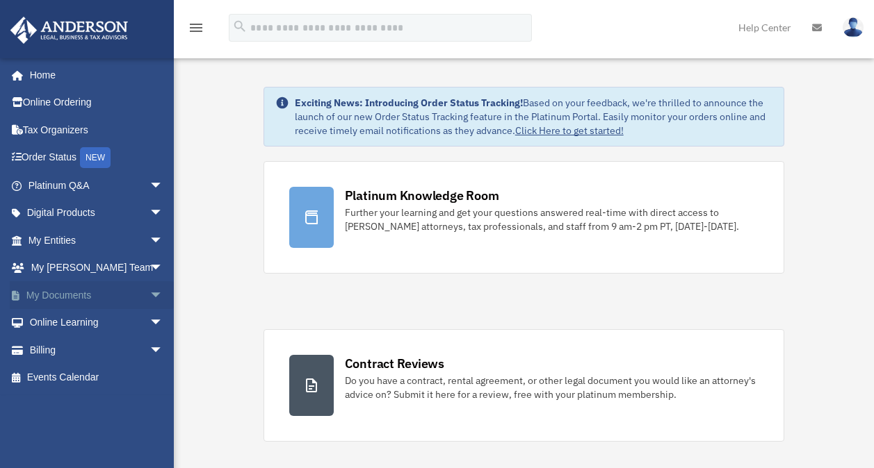
click at [149, 297] on span "arrow_drop_down" at bounding box center [163, 295] width 28 height 28
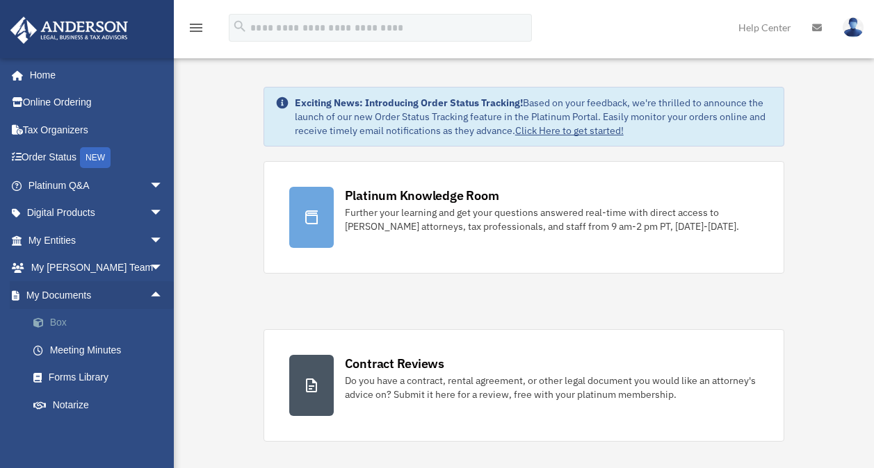
click at [65, 320] on link "Box" at bounding box center [101, 323] width 165 height 28
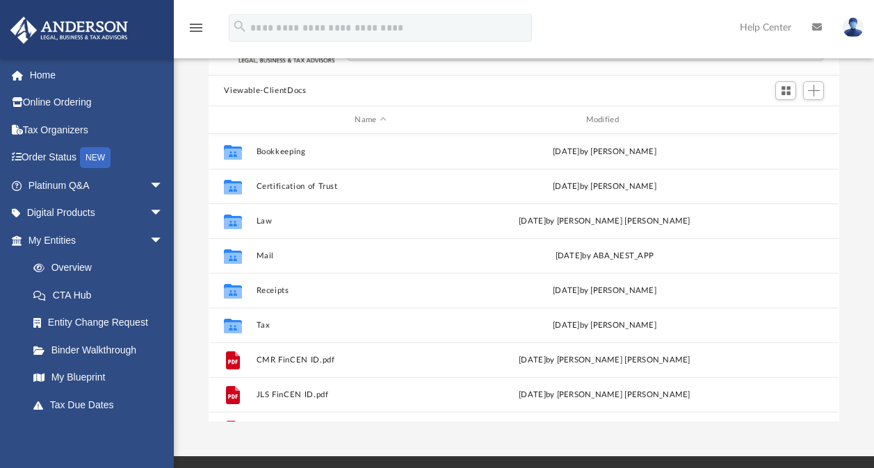
scroll to position [99, 0]
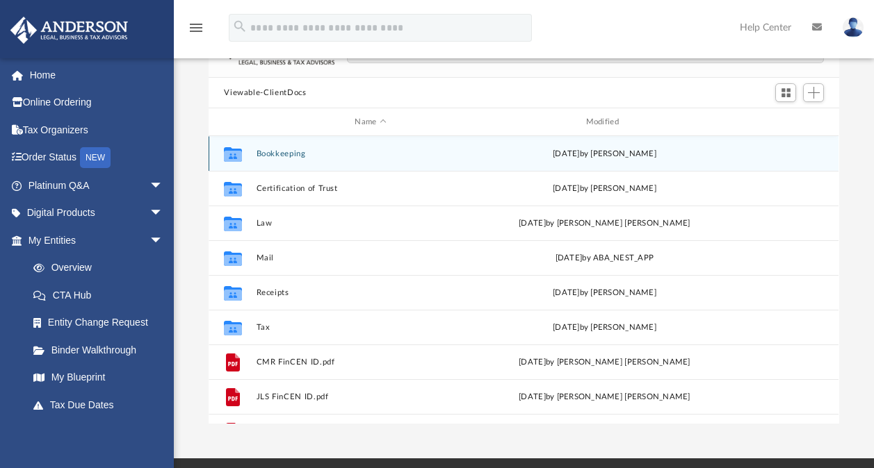
click at [272, 153] on button "Bookkeeping" at bounding box center [370, 153] width 228 height 9
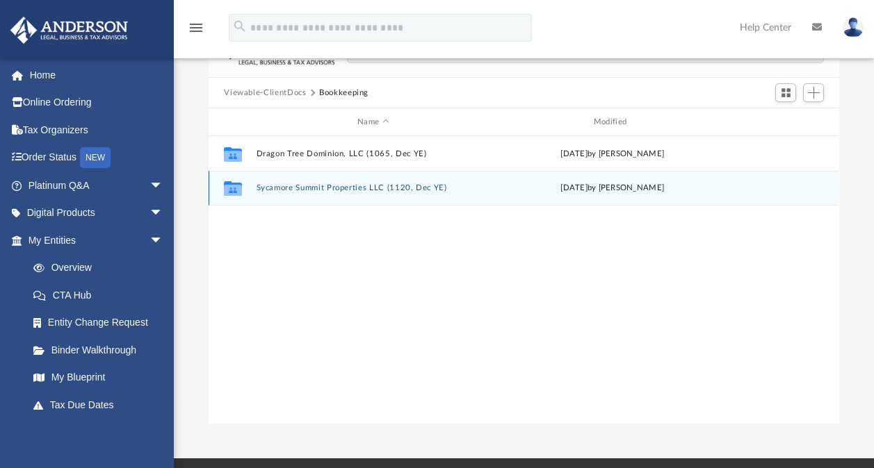
click at [279, 186] on button "Sycamore Summit Properties LLC (1120, Dec YE)" at bounding box center [373, 187] width 234 height 9
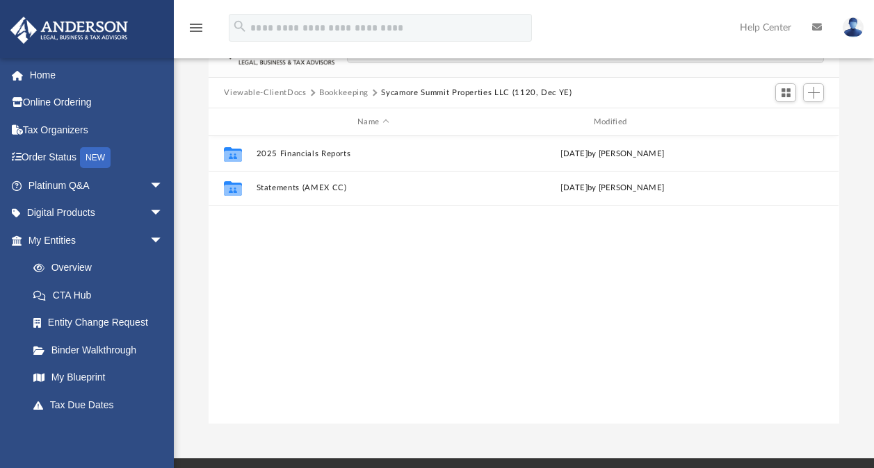
click at [425, 90] on button "Sycamore Summit Properties LLC (1120, Dec YE)" at bounding box center [476, 93] width 190 height 13
click at [341, 91] on button "Bookkeeping" at bounding box center [343, 93] width 49 height 13
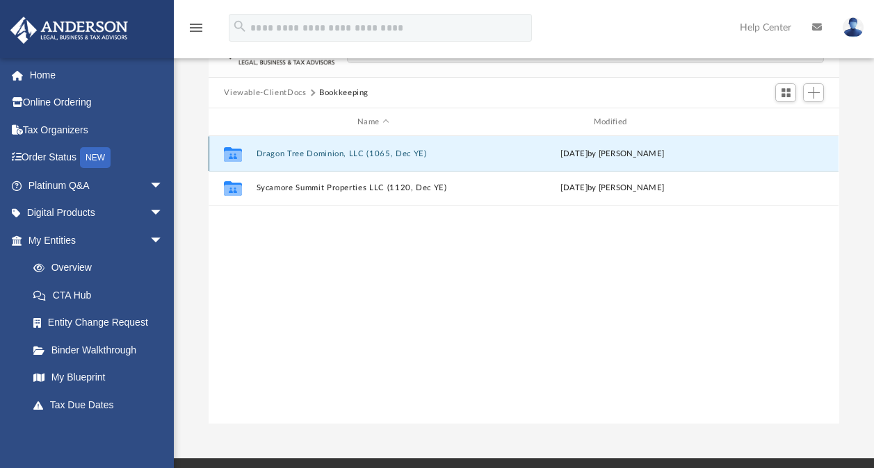
click at [292, 154] on button "Dragon Tree Dominion, LLC (1065, Dec YE)" at bounding box center [373, 153] width 234 height 9
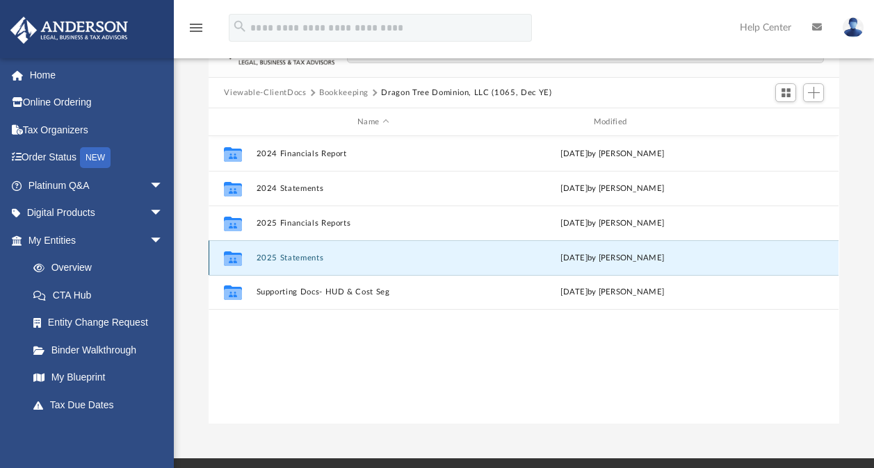
click at [295, 261] on button "2025 Statements" at bounding box center [373, 258] width 234 height 9
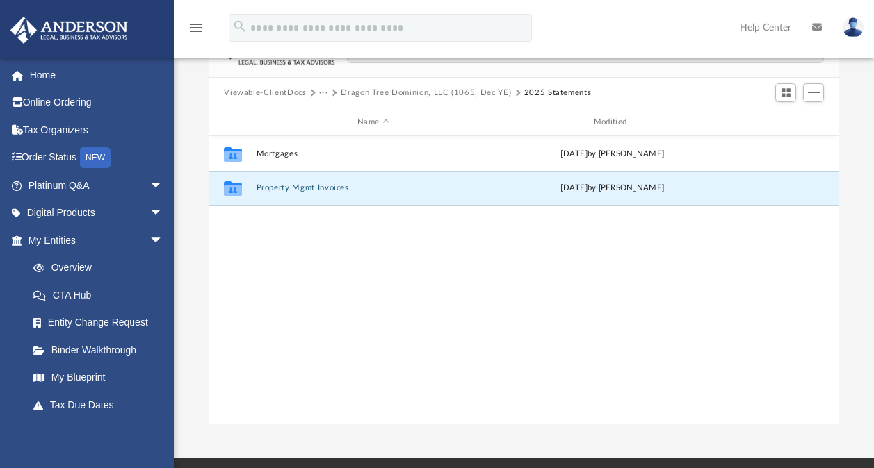
click at [277, 183] on button "Property Mgmt Invoices" at bounding box center [373, 187] width 234 height 9
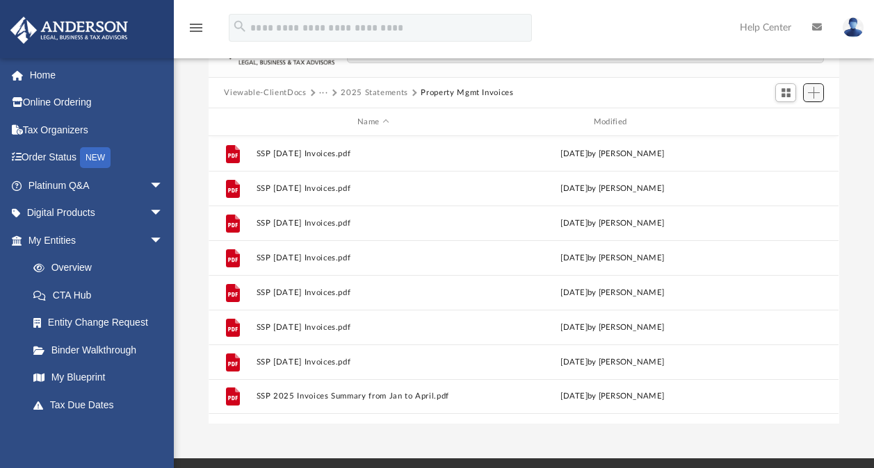
click at [815, 89] on span "Add" at bounding box center [814, 93] width 12 height 12
click at [790, 120] on li "Upload" at bounding box center [793, 120] width 44 height 15
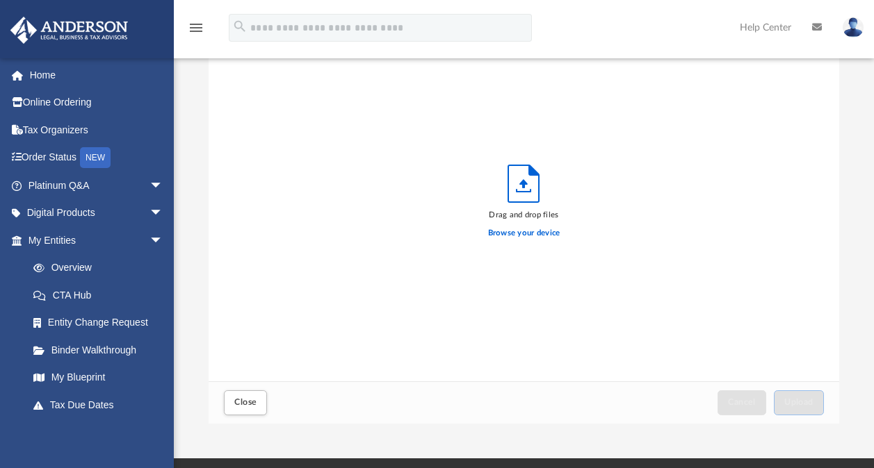
scroll to position [342, 619]
click at [518, 232] on label "Browse your device" at bounding box center [524, 233] width 72 height 13
click at [0, 0] on input "Browse your device" at bounding box center [0, 0] width 0 height 0
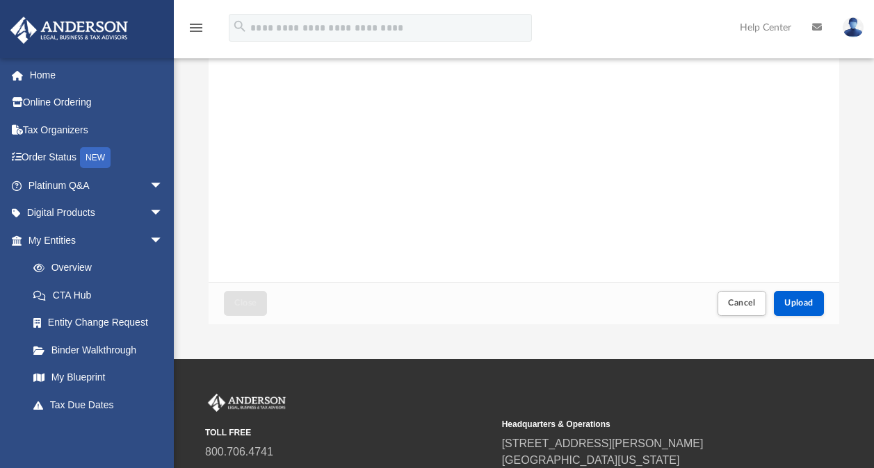
scroll to position [200, 0]
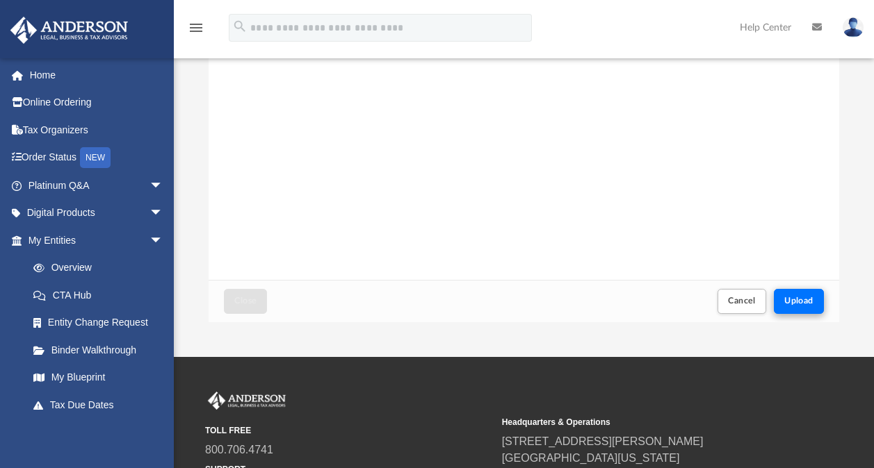
click at [801, 301] on span "Upload" at bounding box center [798, 301] width 29 height 8
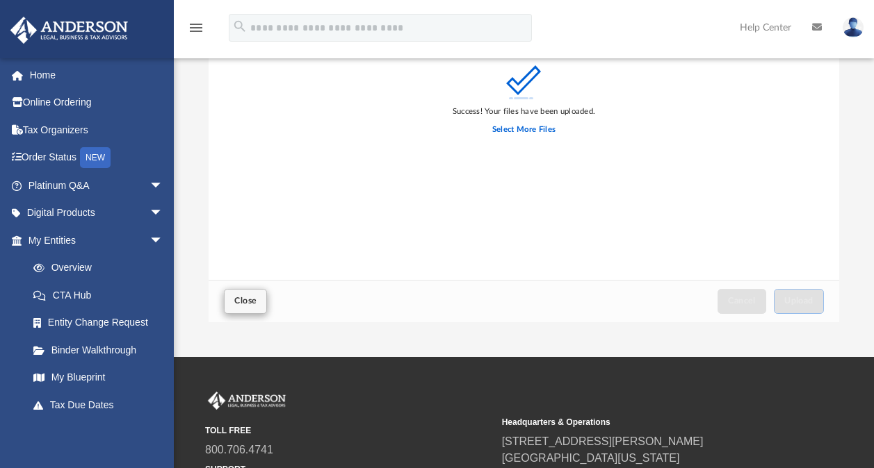
click at [252, 301] on span "Close" at bounding box center [245, 301] width 22 height 8
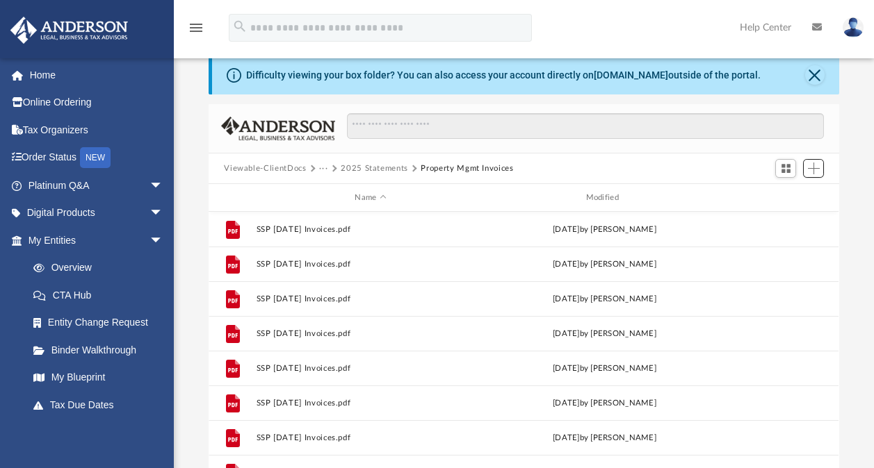
scroll to position [22, 0]
click at [382, 174] on button "2025 Statements" at bounding box center [374, 170] width 67 height 13
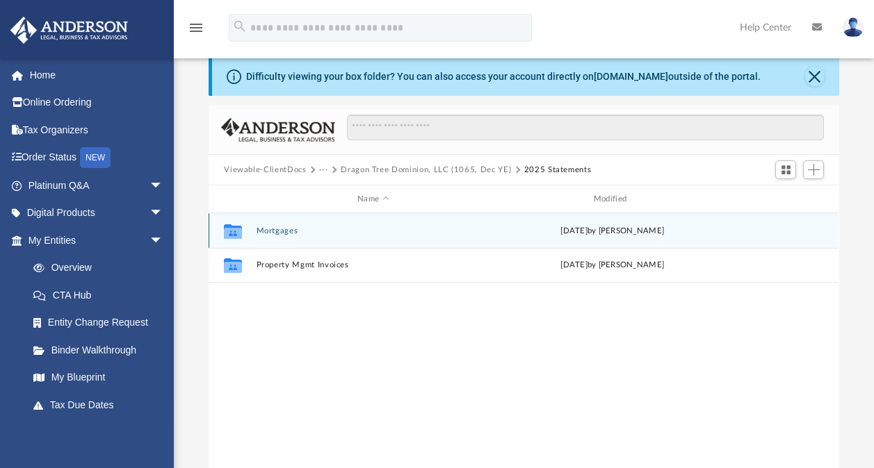
click at [280, 230] on button "Mortgages" at bounding box center [373, 231] width 234 height 9
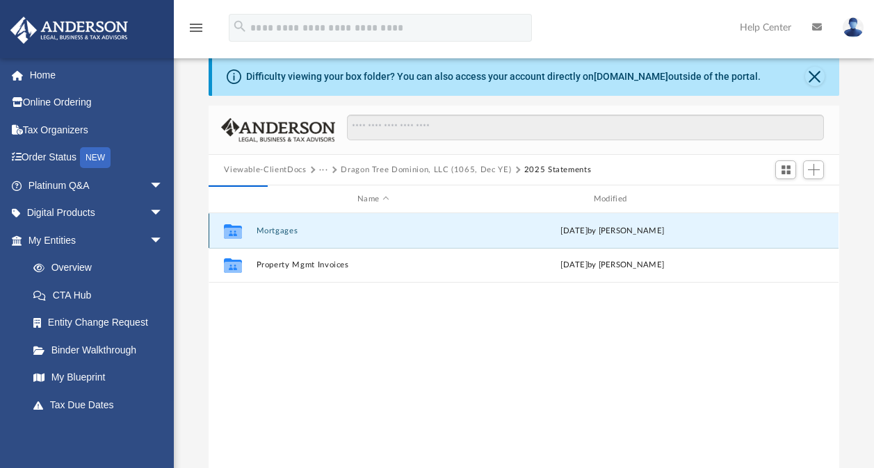
click at [273, 234] on button "Mortgages" at bounding box center [373, 231] width 234 height 9
click at [280, 230] on button "Mortgages" at bounding box center [373, 231] width 234 height 9
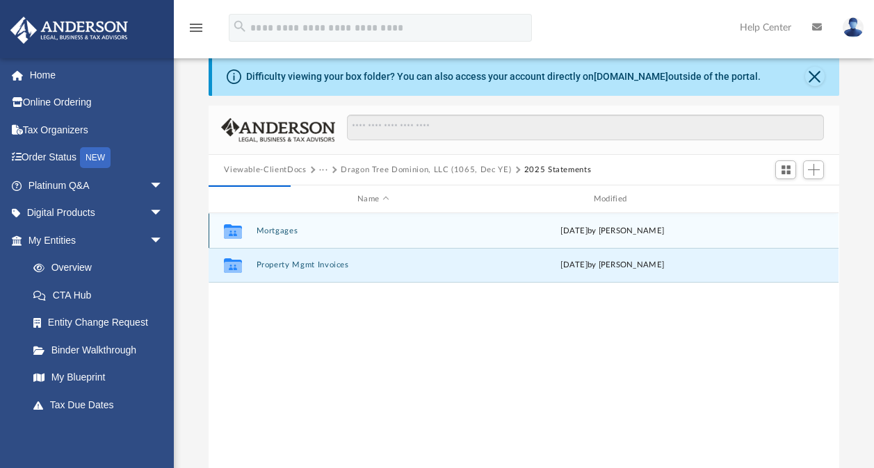
click at [335, 265] on button "Property Mgmt Invoices" at bounding box center [373, 265] width 234 height 9
click at [276, 229] on button "Mortgages" at bounding box center [373, 231] width 234 height 9
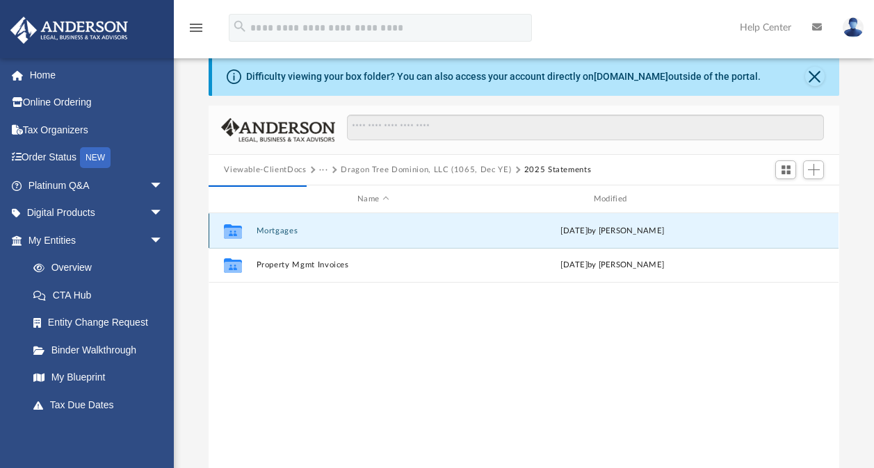
click at [276, 229] on button "Mortgages" at bounding box center [373, 231] width 234 height 9
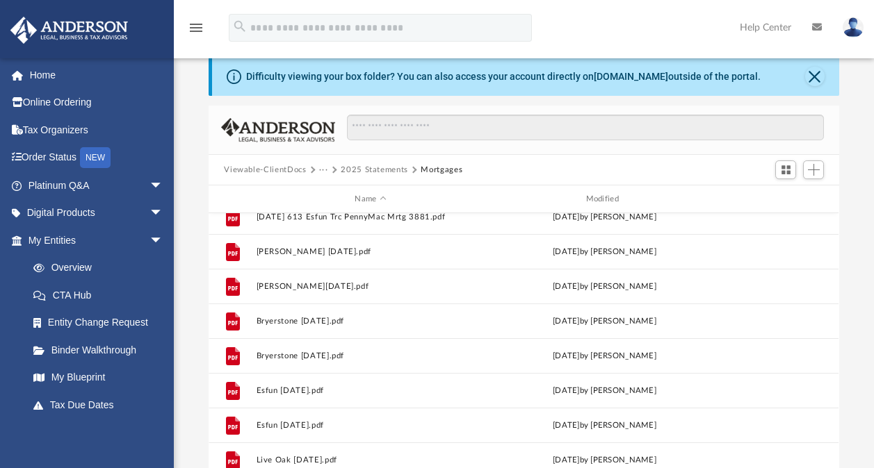
scroll to position [789, 0]
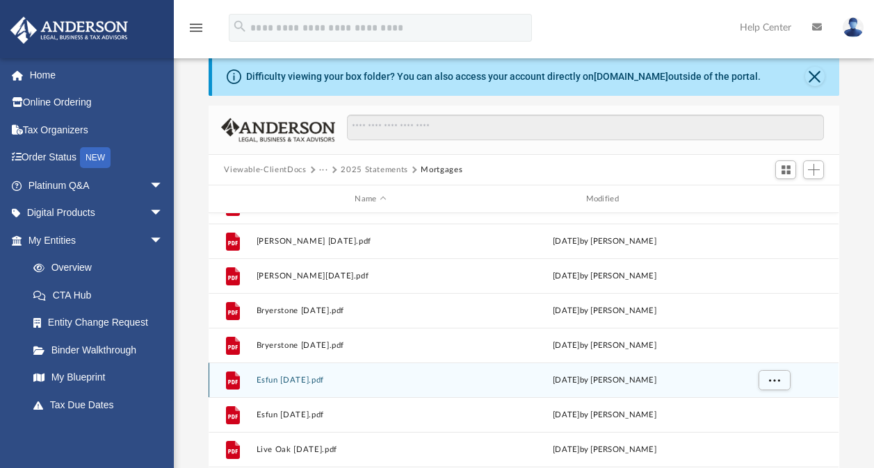
click at [270, 379] on button "Esfun July 2025.pdf" at bounding box center [370, 380] width 228 height 9
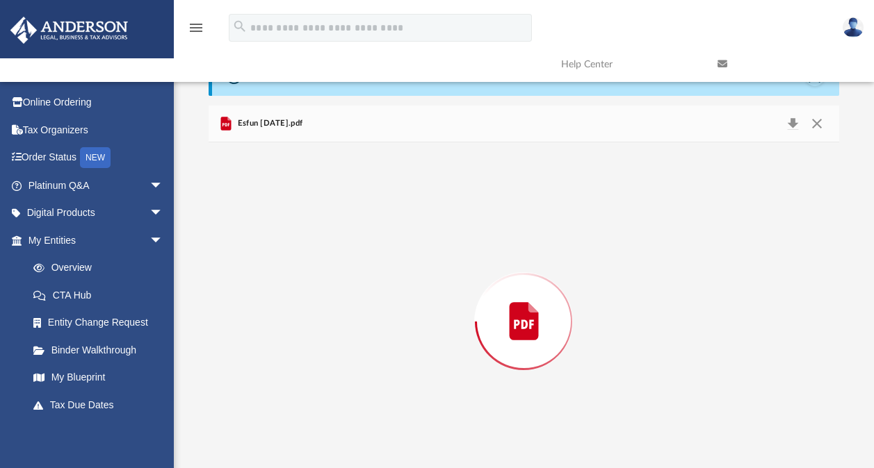
scroll to position [54, 0]
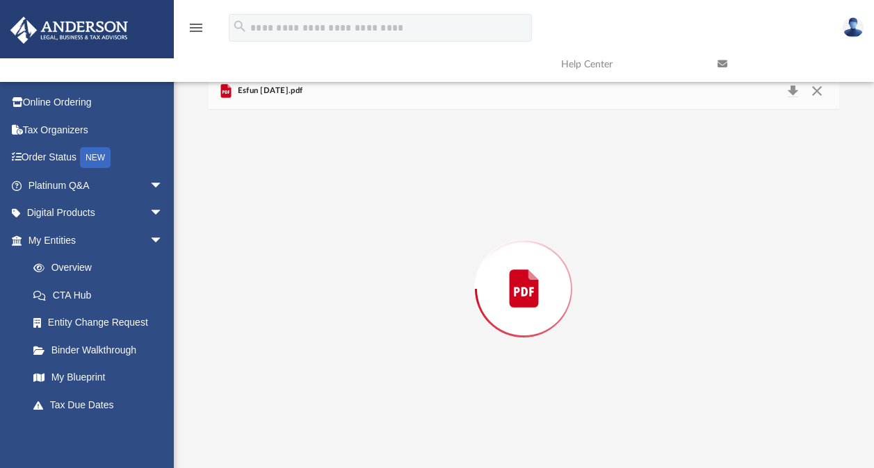
click at [270, 379] on div "Preview" at bounding box center [524, 289] width 630 height 359
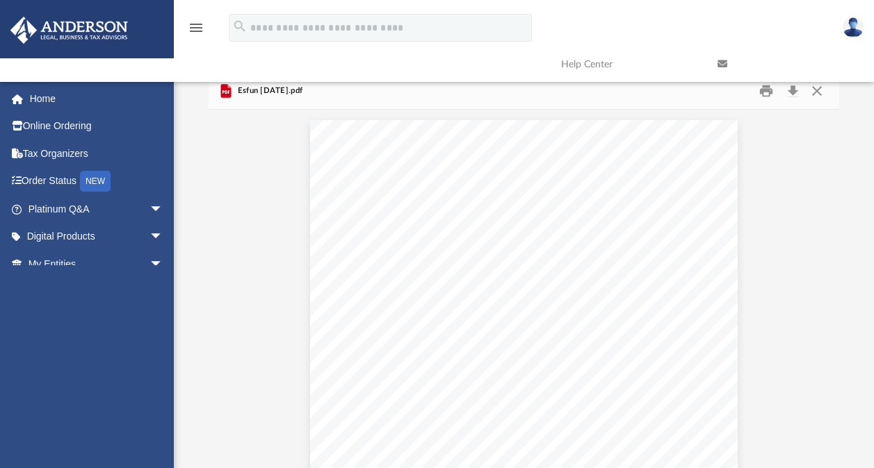
scroll to position [305, 619]
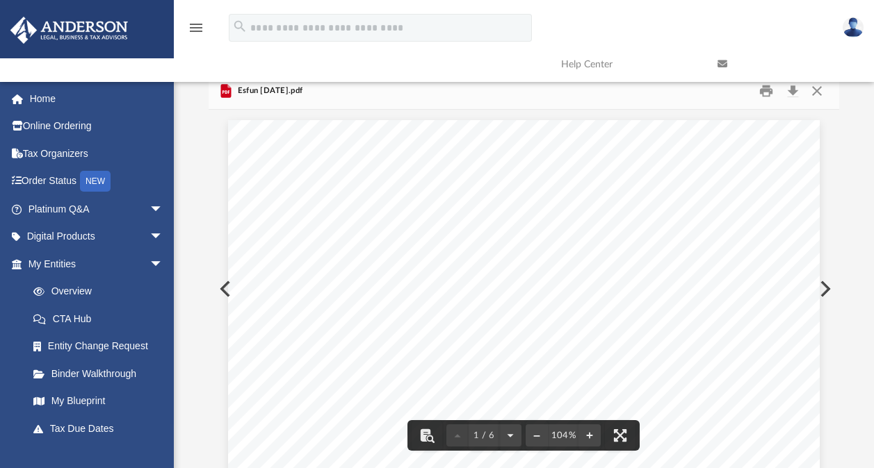
click at [817, 88] on link at bounding box center [785, 64] width 156 height 55
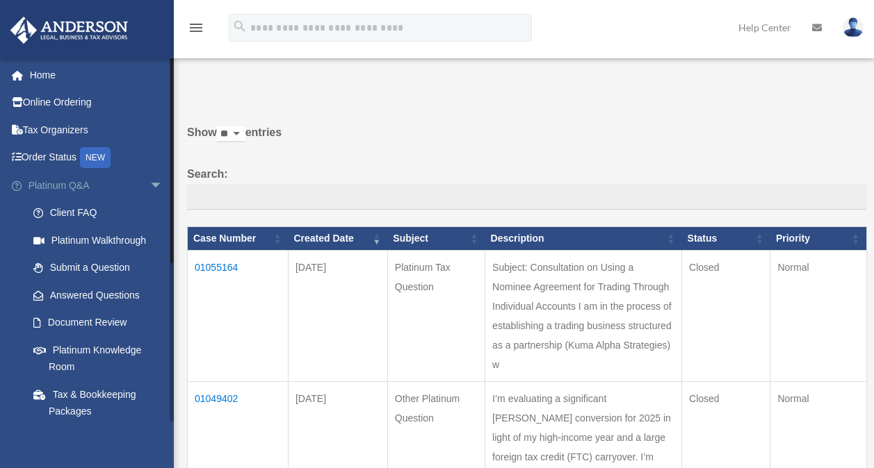
click at [149, 183] on span "arrow_drop_down" at bounding box center [163, 186] width 28 height 28
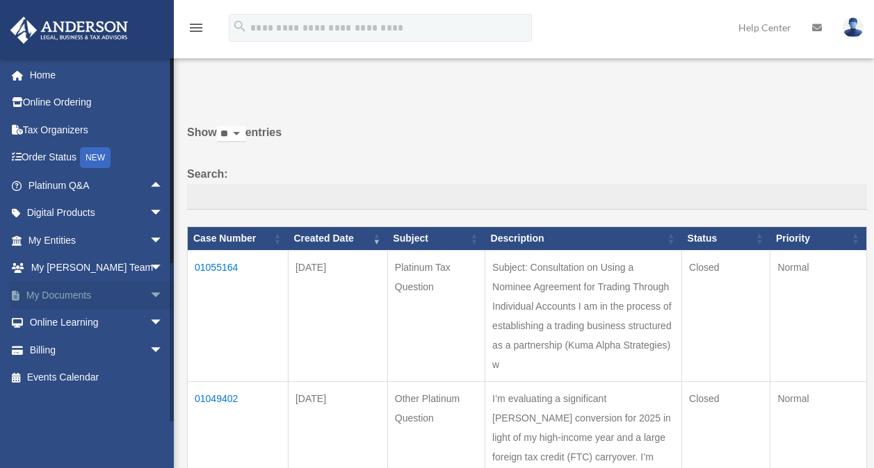
click at [149, 295] on span "arrow_drop_down" at bounding box center [163, 295] width 28 height 28
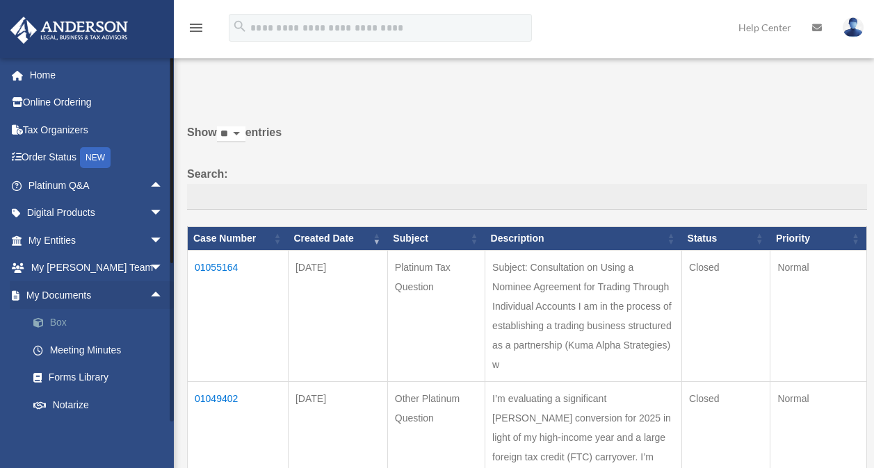
click at [55, 322] on link "Box" at bounding box center [101, 323] width 165 height 28
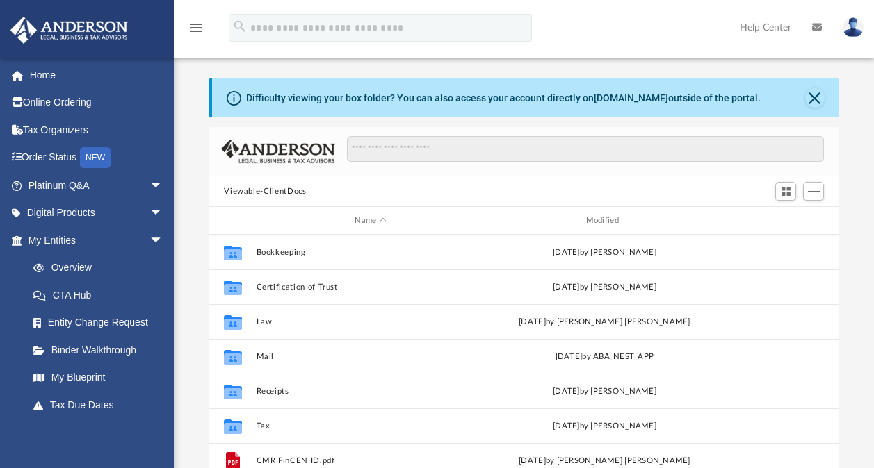
scroll to position [305, 619]
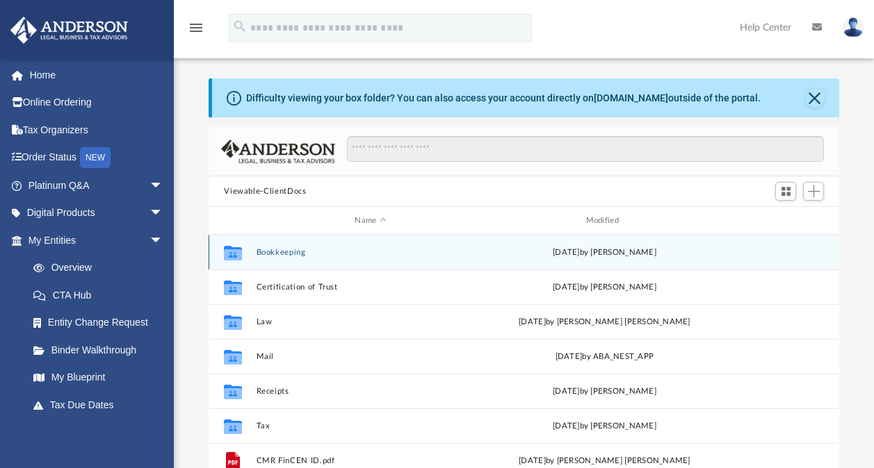
click at [279, 250] on button "Bookkeeping" at bounding box center [370, 252] width 228 height 9
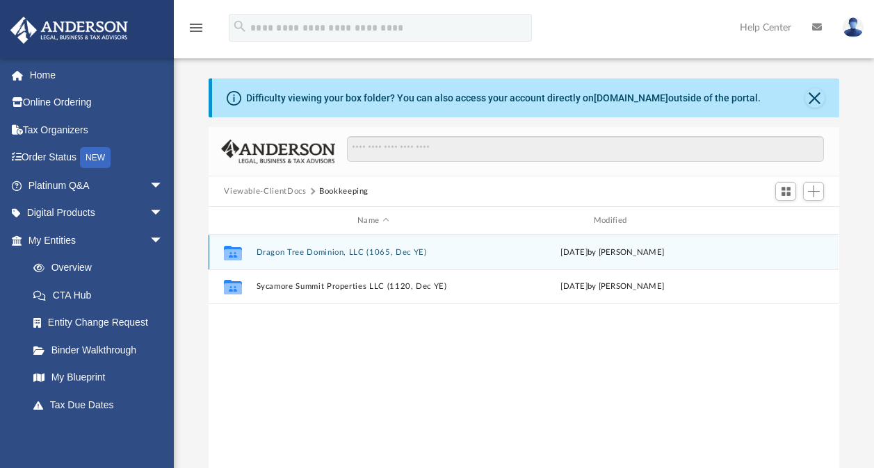
click at [315, 248] on button "Dragon Tree Dominion, LLC (1065, Dec YE)" at bounding box center [373, 252] width 234 height 9
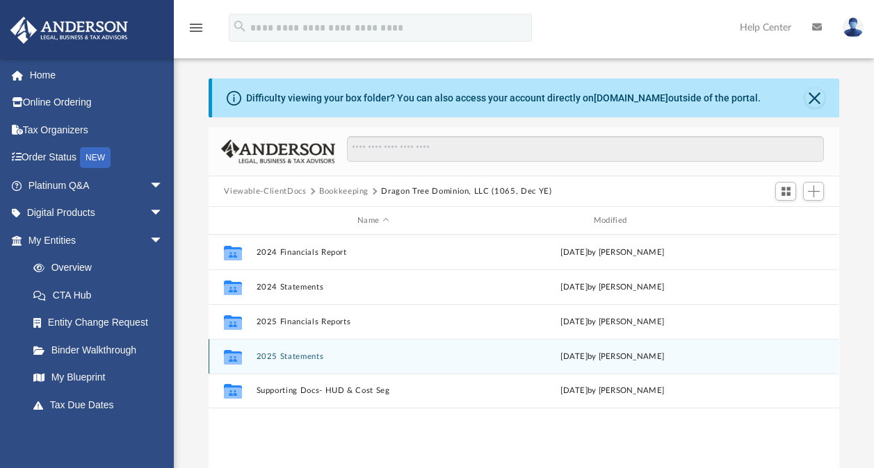
click at [288, 359] on button "2025 Statements" at bounding box center [373, 356] width 234 height 9
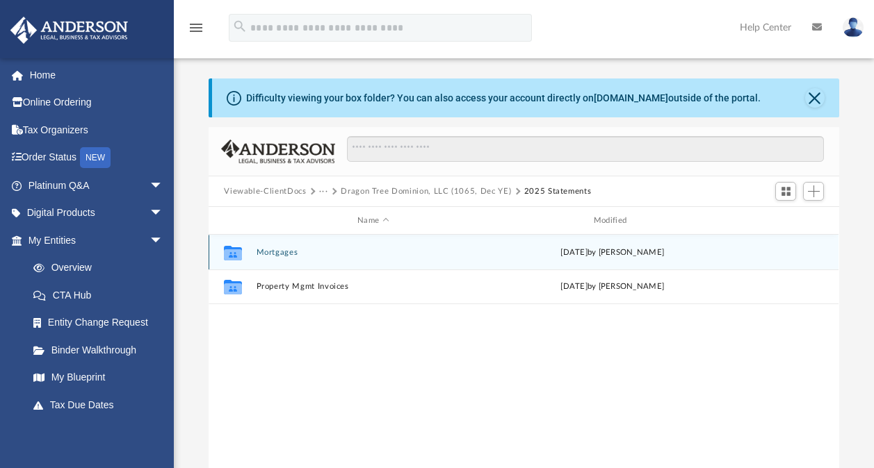
click at [269, 250] on button "Mortgages" at bounding box center [373, 252] width 234 height 9
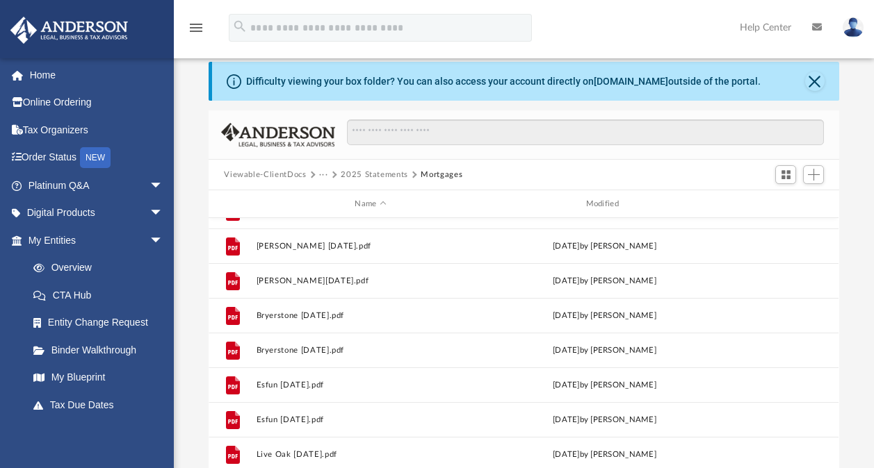
scroll to position [19, 0]
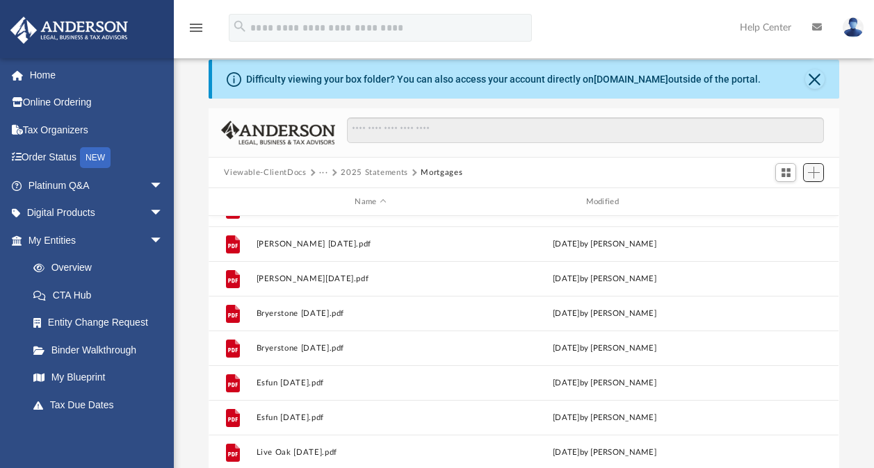
click at [808, 172] on span "Add" at bounding box center [814, 173] width 12 height 12
click at [785, 197] on li "Upload" at bounding box center [793, 200] width 44 height 15
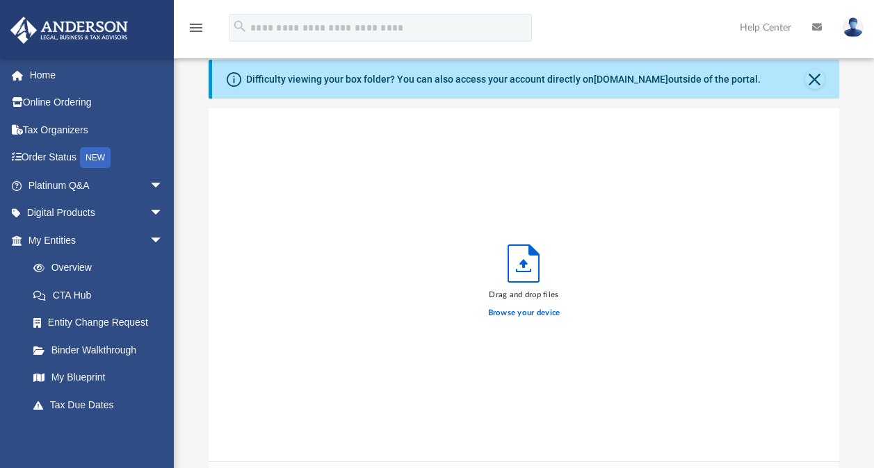
scroll to position [342, 619]
click at [501, 311] on label "Browse your device" at bounding box center [524, 313] width 72 height 13
click at [0, 0] on input "Browse your device" at bounding box center [0, 0] width 0 height 0
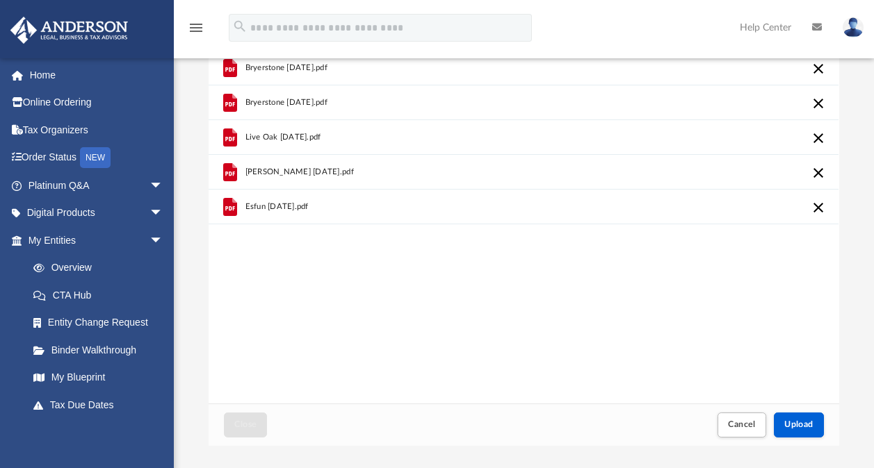
scroll to position [127, 0]
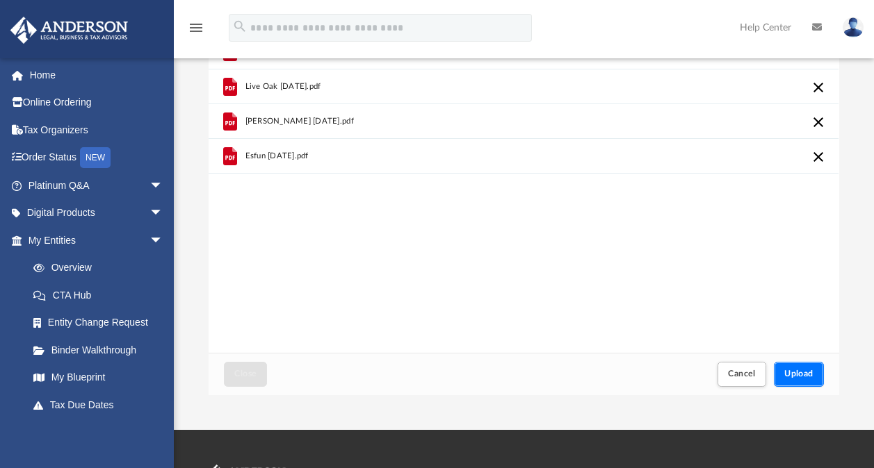
click at [804, 374] on span "Upload" at bounding box center [798, 374] width 29 height 8
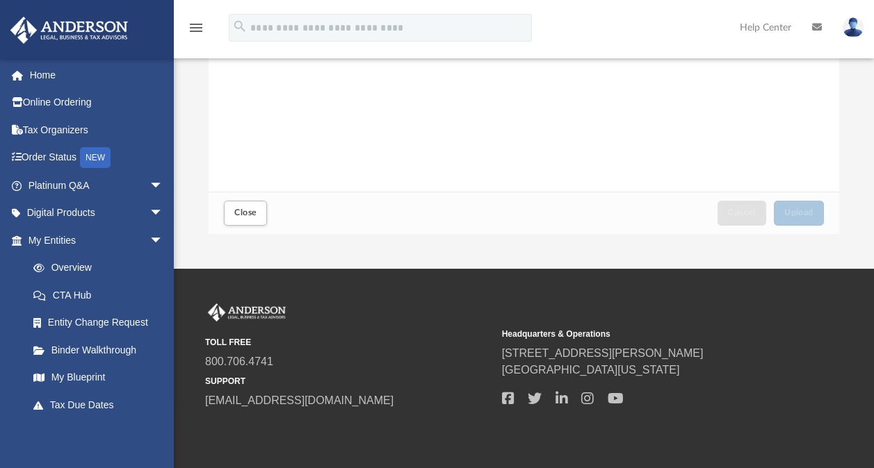
scroll to position [338, 0]
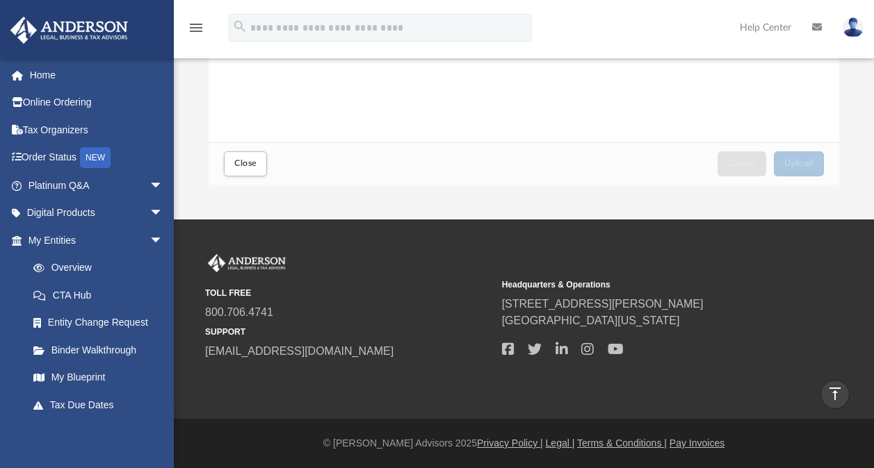
click at [243, 166] on span "Close" at bounding box center [245, 163] width 22 height 8
click at [247, 159] on span "Close" at bounding box center [245, 163] width 22 height 8
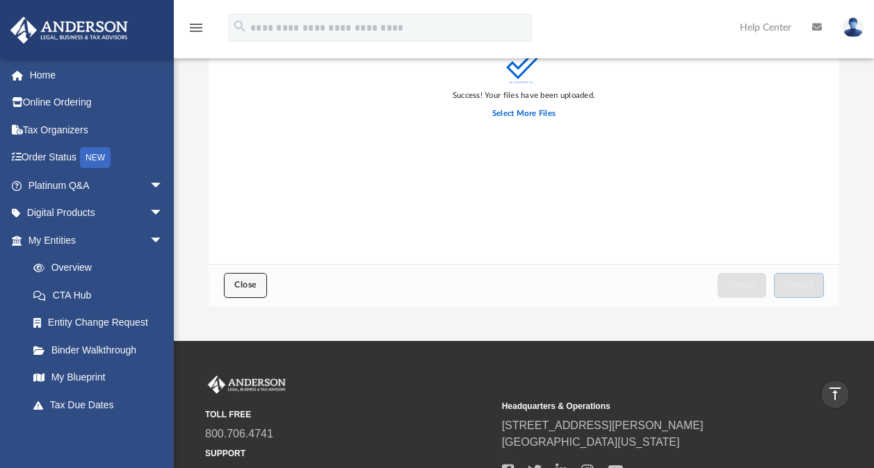
scroll to position [206, 0]
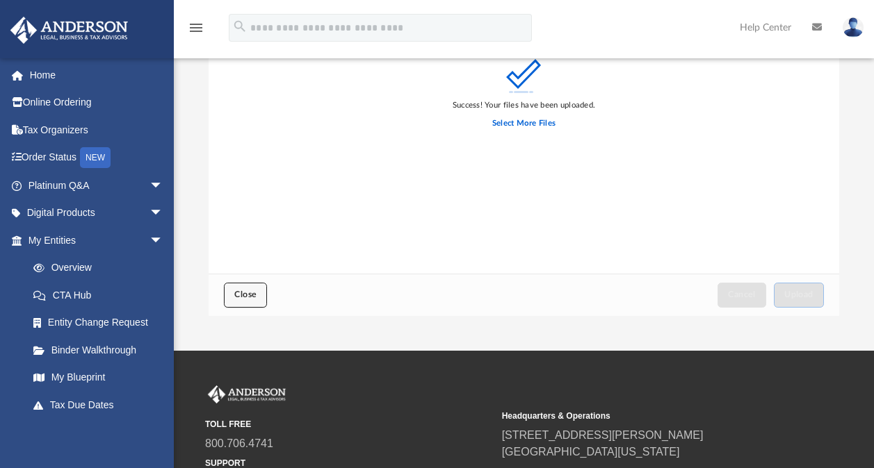
click at [240, 293] on span "Close" at bounding box center [245, 295] width 22 height 8
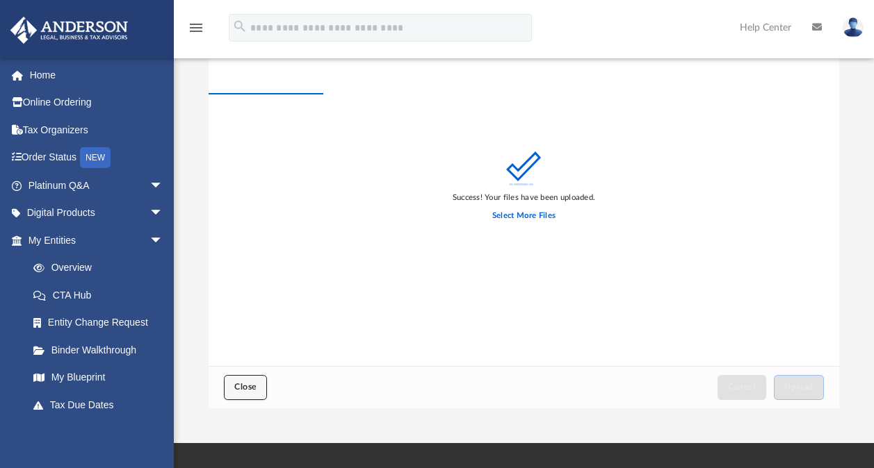
scroll to position [0, 0]
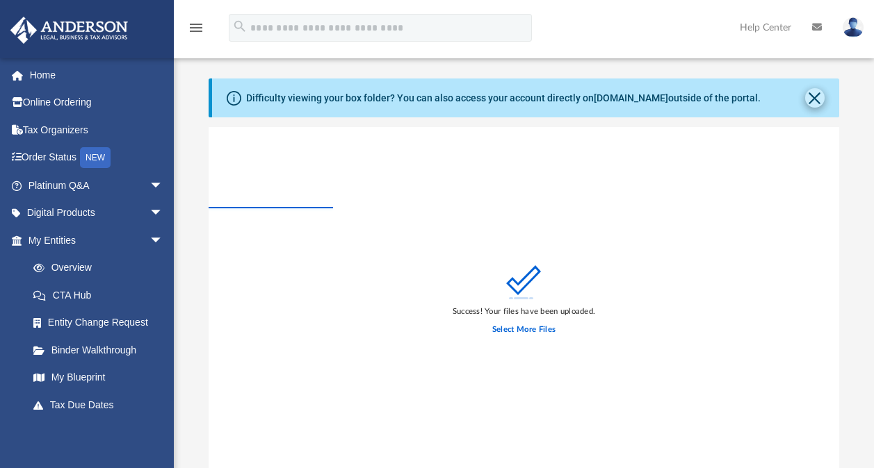
click at [812, 91] on button "Close" at bounding box center [814, 97] width 19 height 19
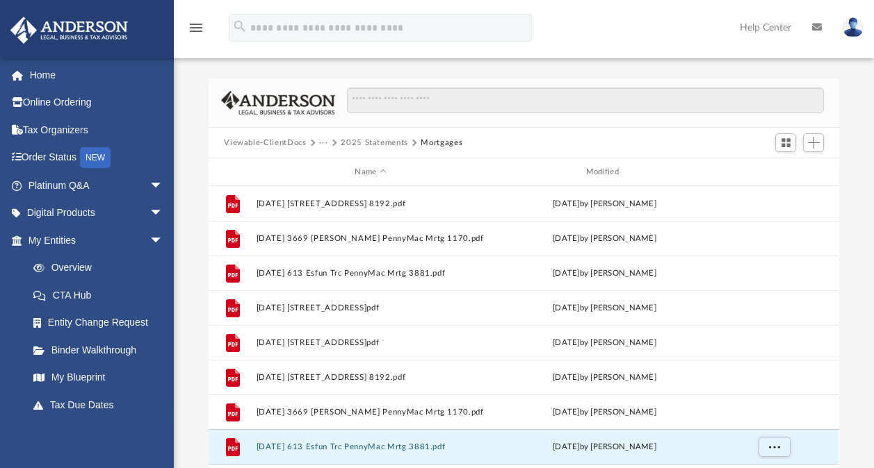
click at [322, 143] on button "···" at bounding box center [323, 143] width 9 height 13
click at [321, 142] on button "···" at bounding box center [323, 143] width 9 height 13
click at [348, 165] on li "Bookkeeping" at bounding box center [410, 167] width 166 height 15
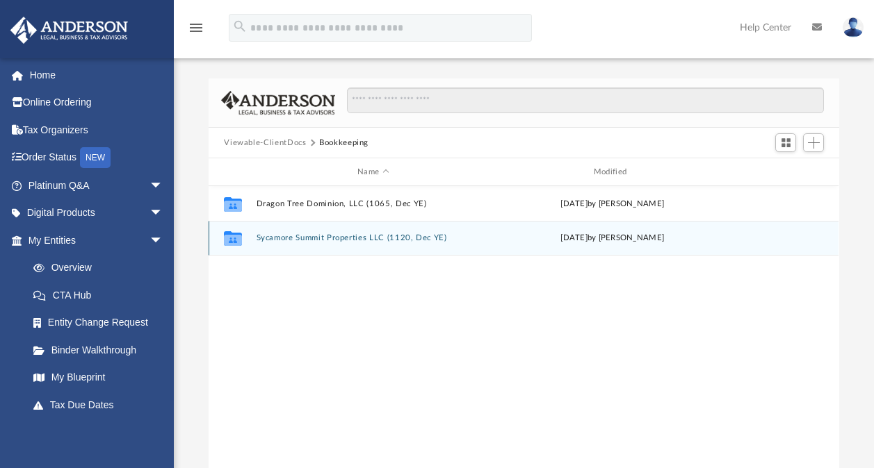
click at [305, 236] on button "Sycamore Summit Properties LLC (1120, Dec YE)" at bounding box center [373, 238] width 234 height 9
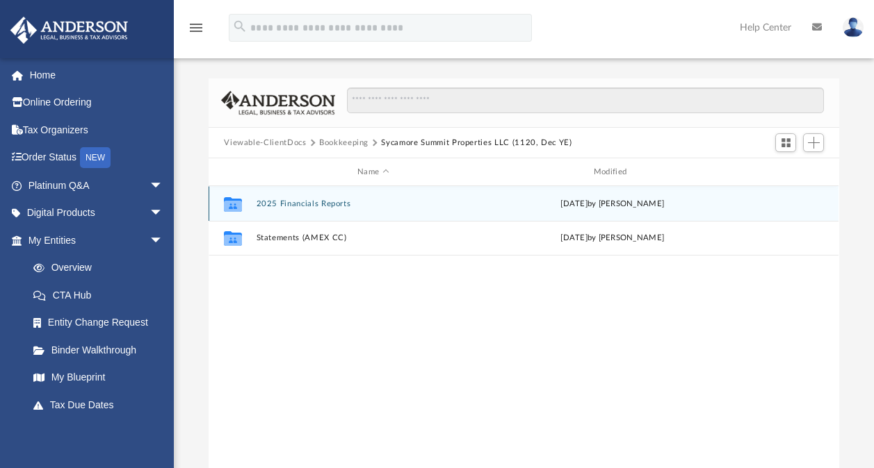
click at [281, 202] on button "2025 Financials Reports" at bounding box center [373, 203] width 234 height 9
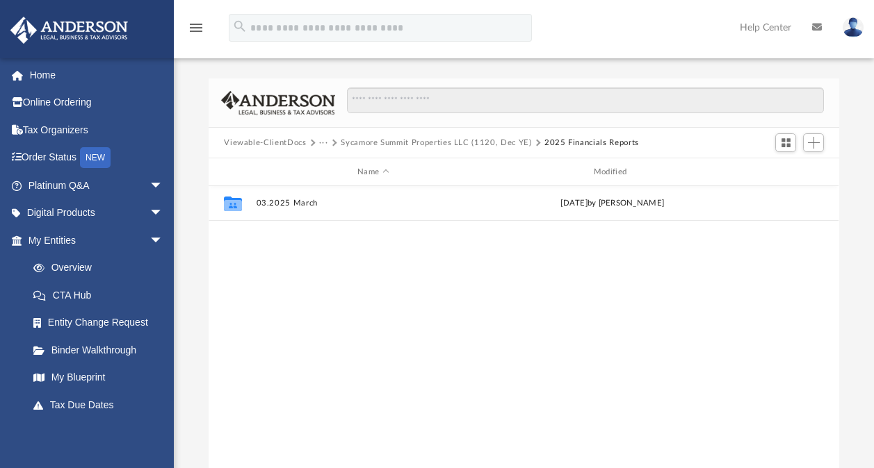
click at [357, 138] on button "Sycamore Summit Properties LLC (1120, Dec YE)" at bounding box center [436, 143] width 190 height 13
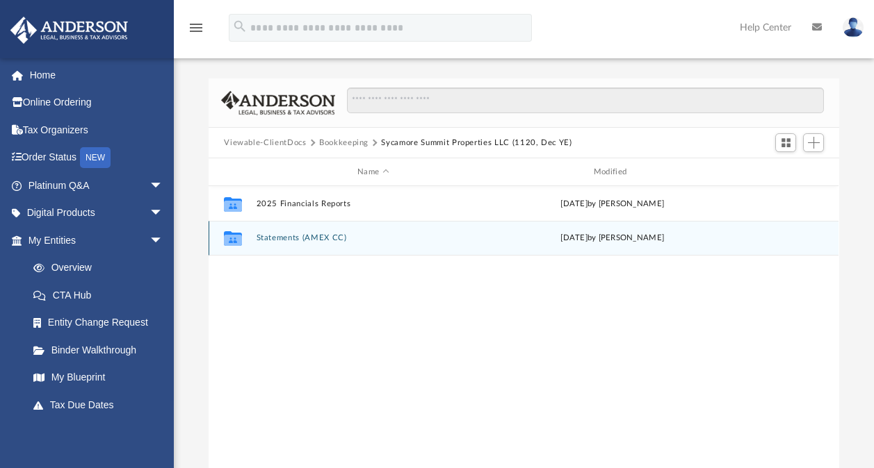
click at [290, 236] on button "Statements (AMEX CC)" at bounding box center [373, 238] width 234 height 9
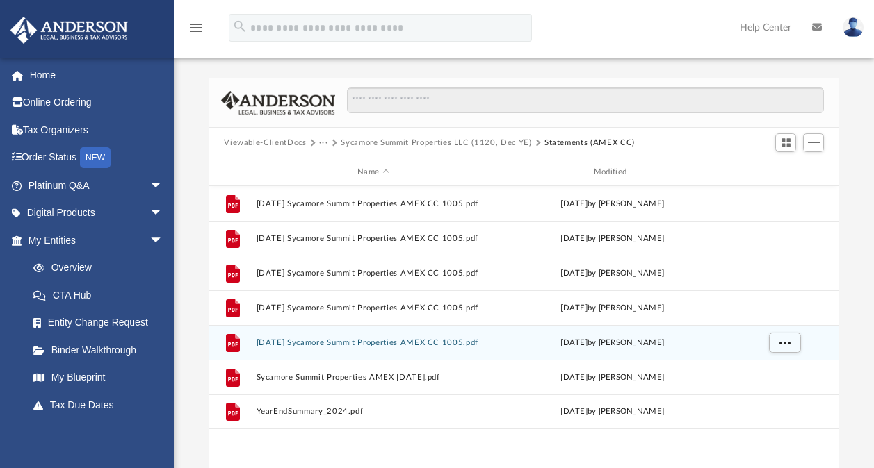
click at [309, 343] on button "[DATE] Sycamore Summit Properties AMEX CC 1005.pdf" at bounding box center [373, 342] width 234 height 9
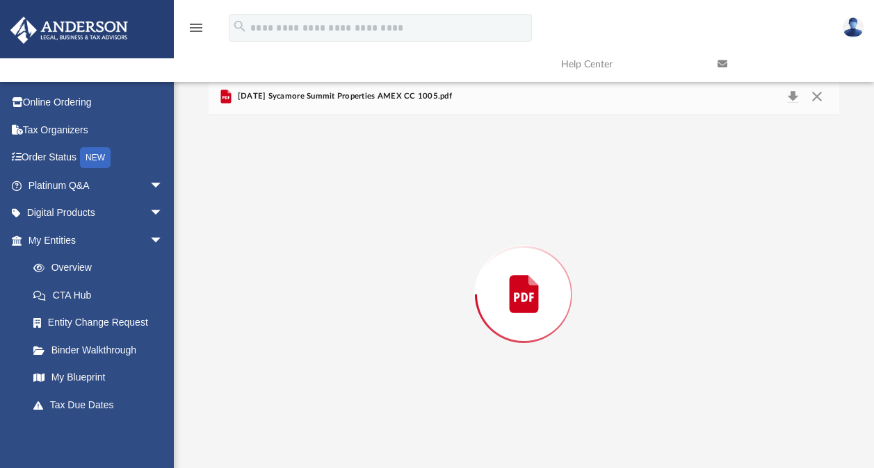
scroll to position [6, 0]
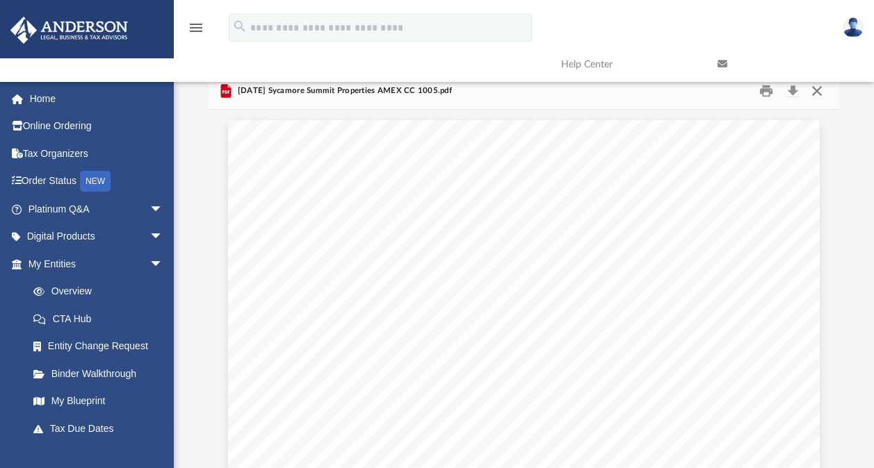
click at [817, 92] on button "Close" at bounding box center [816, 92] width 25 height 22
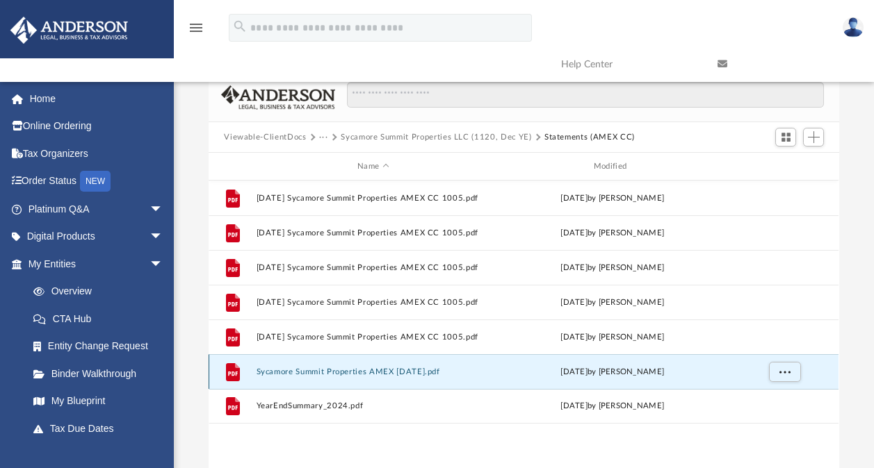
click at [446, 370] on button "Sycamore Summit Properties AMEX [DATE].pdf" at bounding box center [373, 372] width 234 height 9
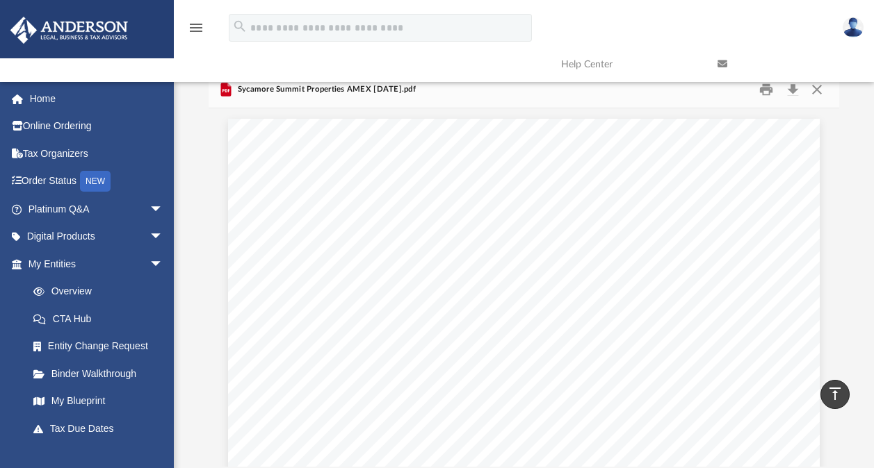
scroll to position [0, 0]
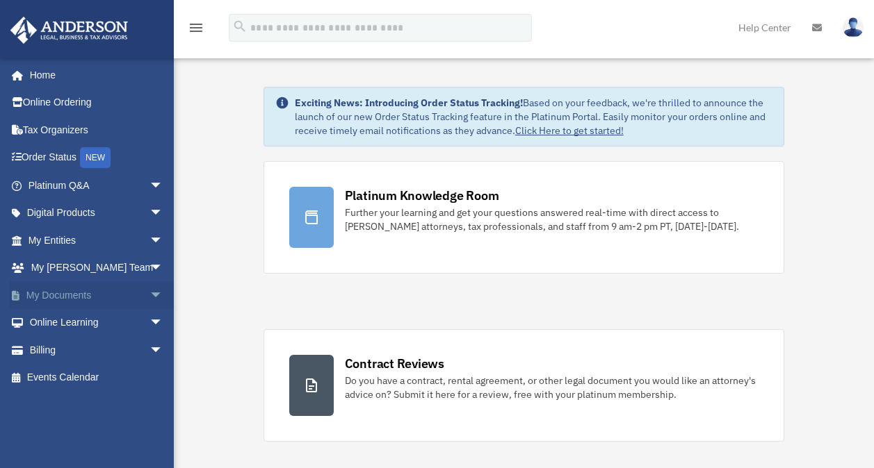
click at [94, 289] on link "My Documents arrow_drop_down" at bounding box center [97, 295] width 174 height 28
click at [149, 294] on span "arrow_drop_down" at bounding box center [163, 295] width 28 height 28
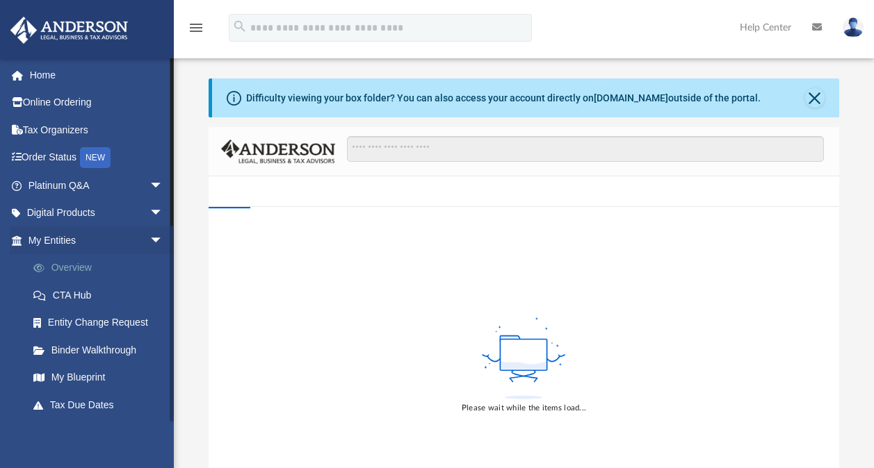
click at [111, 265] on link "Overview" at bounding box center [101, 268] width 165 height 28
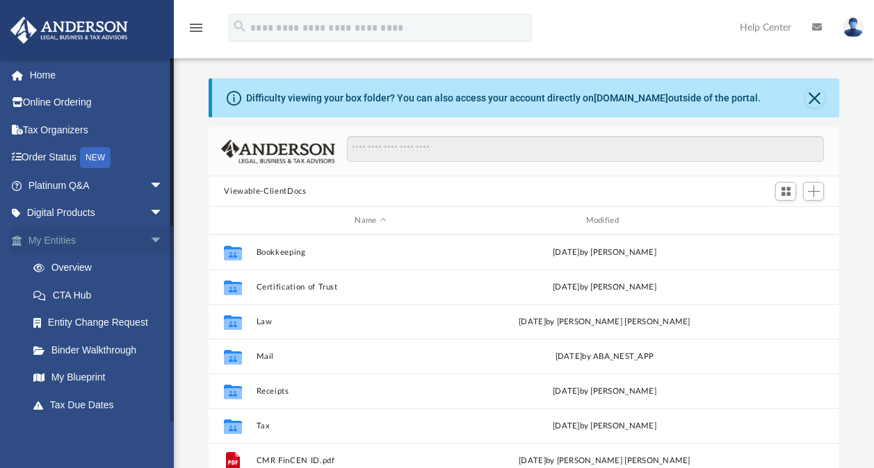
scroll to position [305, 619]
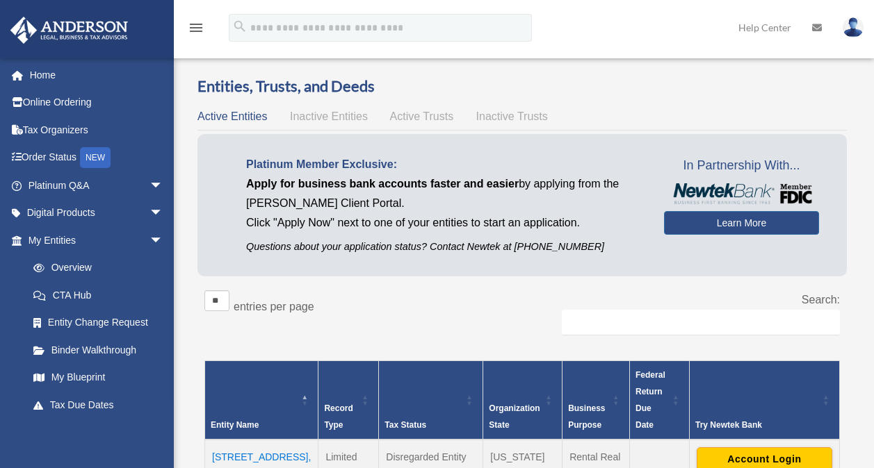
drag, startPoint x: 0, startPoint y: 0, endPoint x: 176, endPoint y: 221, distance: 282.4
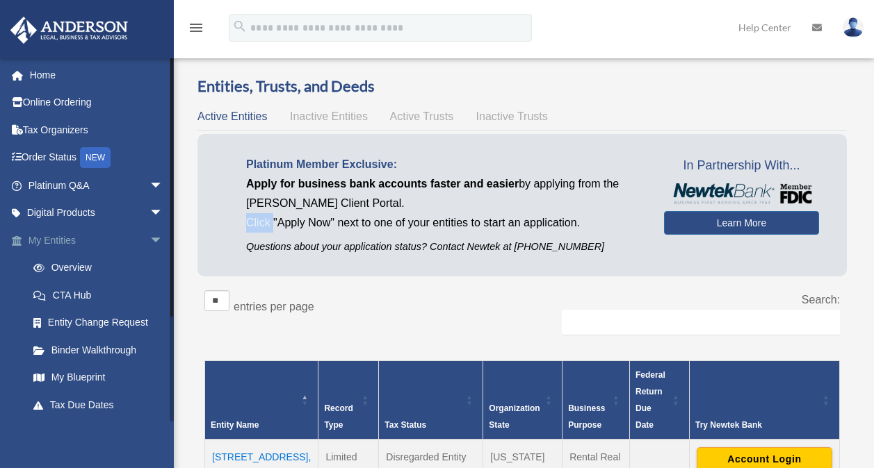
drag, startPoint x: 176, startPoint y: 221, endPoint x: 147, endPoint y: 237, distance: 32.7
click at [149, 237] on span "arrow_drop_down" at bounding box center [163, 241] width 28 height 28
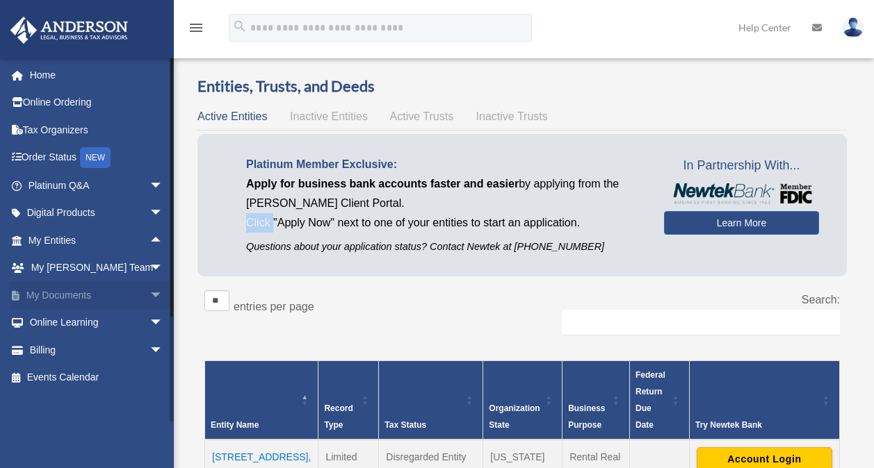
click at [149, 291] on span "arrow_drop_down" at bounding box center [163, 295] width 28 height 28
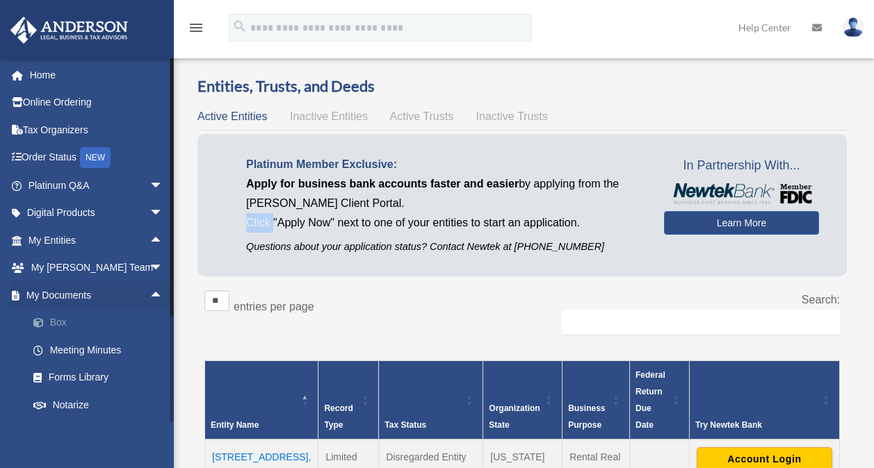
click at [56, 324] on link "Box" at bounding box center [101, 323] width 165 height 28
click at [54, 319] on link "Box" at bounding box center [101, 323] width 165 height 28
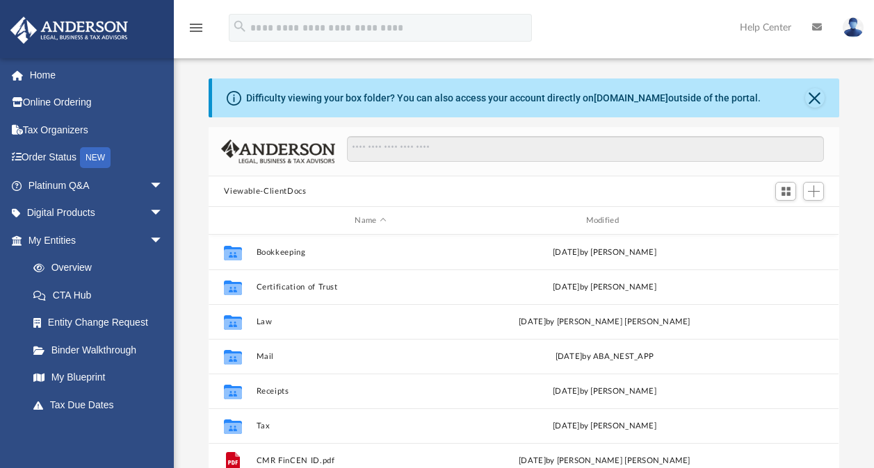
scroll to position [305, 619]
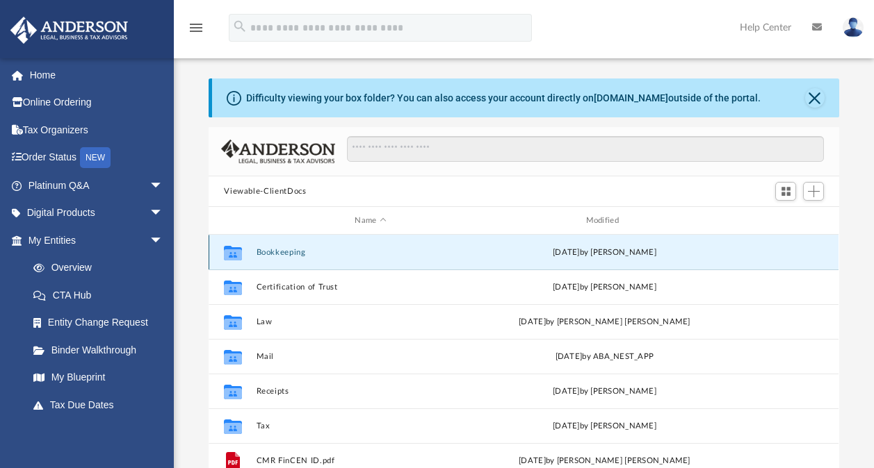
click at [272, 249] on button "Bookkeeping" at bounding box center [370, 252] width 228 height 9
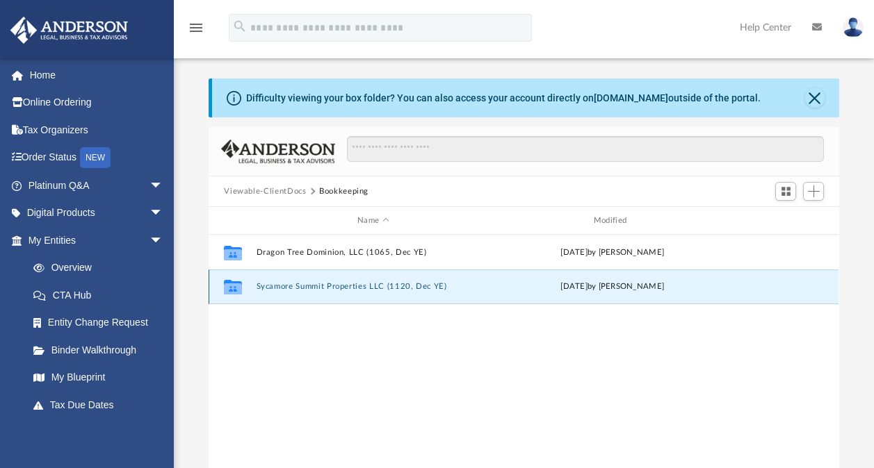
click at [284, 286] on button "Sycamore Summit Properties LLC (1120, Dec YE)" at bounding box center [373, 286] width 234 height 9
click at [284, 286] on button "Statements (AMEX CC)" at bounding box center [373, 286] width 234 height 9
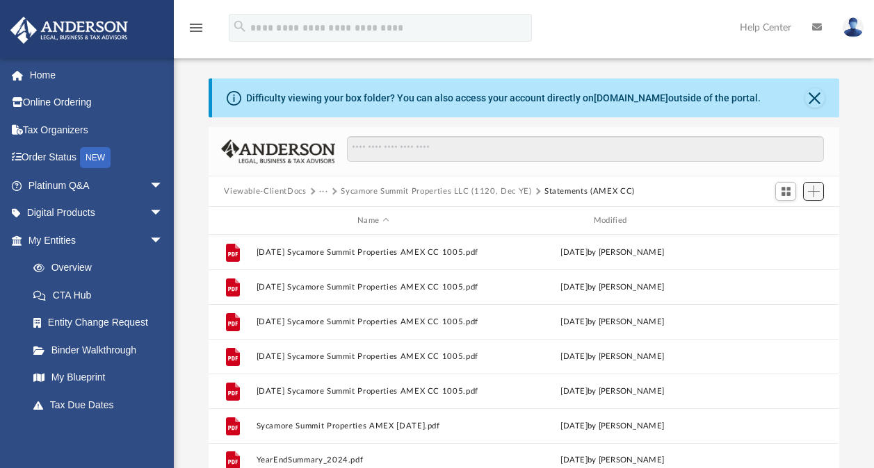
click at [809, 193] on span "Add" at bounding box center [814, 192] width 12 height 12
click at [785, 220] on li "Upload" at bounding box center [793, 218] width 44 height 15
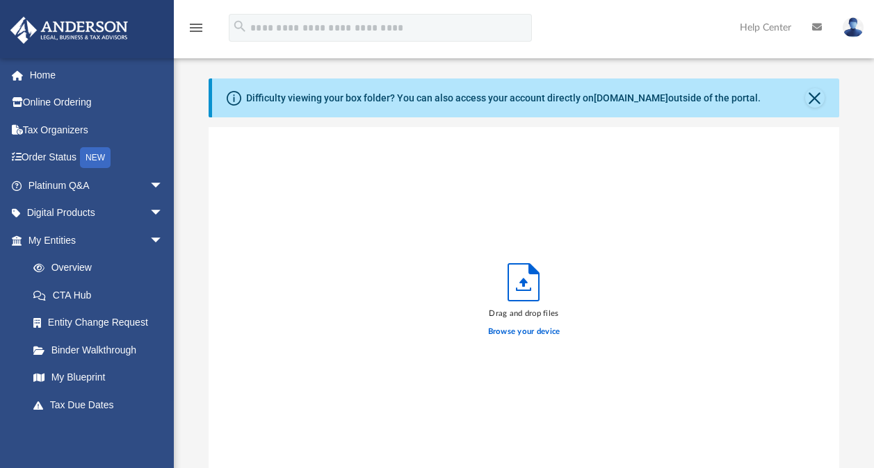
scroll to position [342, 619]
click at [498, 328] on label "Browse your device" at bounding box center [524, 332] width 72 height 13
click at [0, 0] on input "Browse your device" at bounding box center [0, 0] width 0 height 0
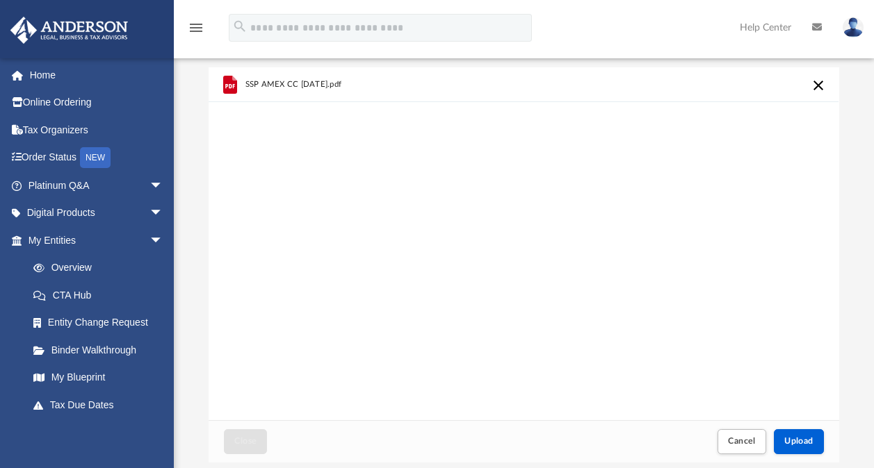
scroll to position [101, 0]
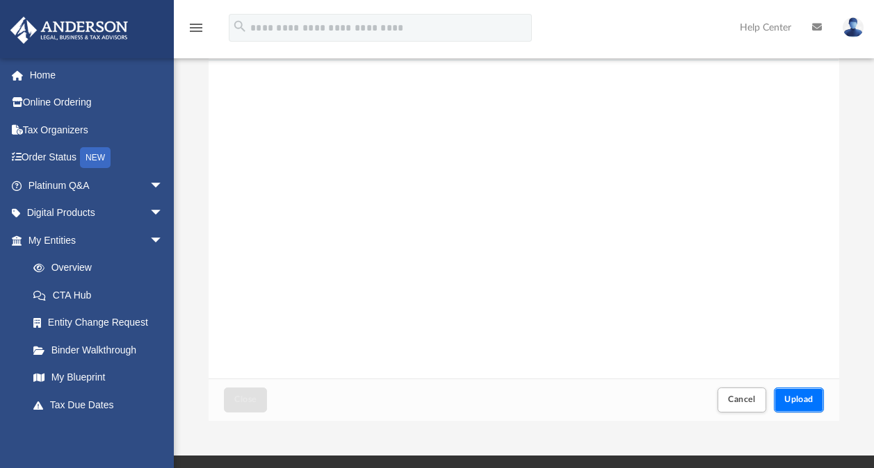
click at [796, 393] on button "Upload" at bounding box center [799, 400] width 50 height 24
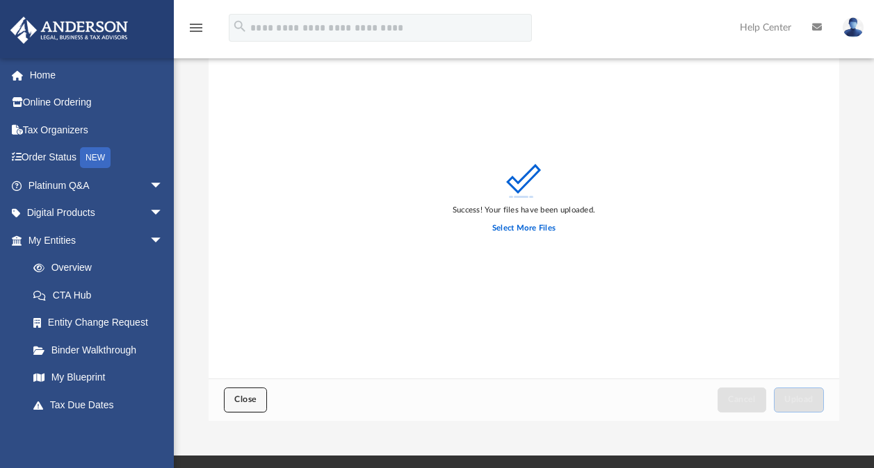
click at [251, 396] on span "Close" at bounding box center [245, 399] width 22 height 8
